Goal: Transaction & Acquisition: Subscribe to service/newsletter

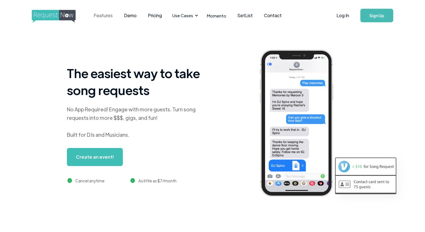
click at [108, 15] on link "Features" at bounding box center [103, 15] width 30 height 17
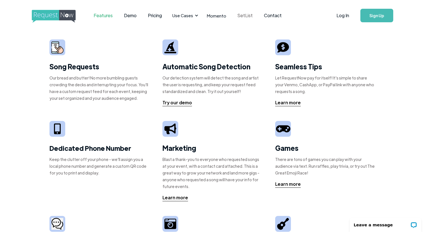
click at [242, 17] on link "SetList" at bounding box center [245, 15] width 26 height 17
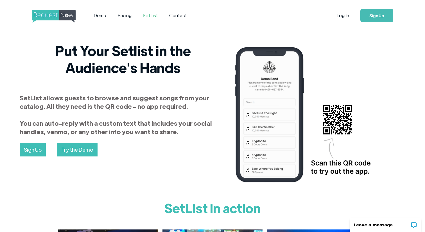
click at [48, 12] on img "home" at bounding box center [59, 16] width 54 height 13
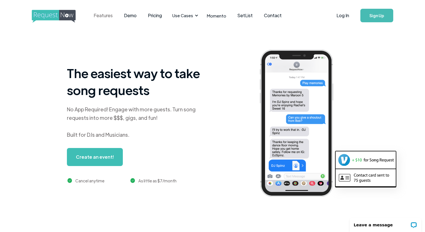
click at [104, 17] on link "Features" at bounding box center [103, 15] width 30 height 17
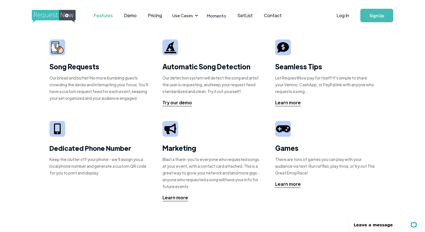
click at [58, 51] on img at bounding box center [57, 47] width 12 height 12
click at [53, 41] on img at bounding box center [57, 47] width 12 height 12
click at [130, 15] on link "Demo" at bounding box center [130, 15] width 24 height 17
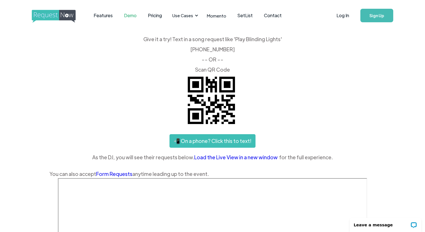
click at [371, 16] on link "Sign Up" at bounding box center [377, 16] width 33 height 14
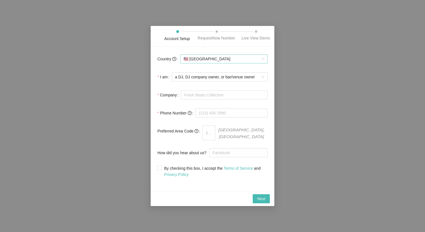
click at [263, 63] on span "🇺🇸 [GEOGRAPHIC_DATA]" at bounding box center [224, 59] width 81 height 8
